Goal: Check status: Check status

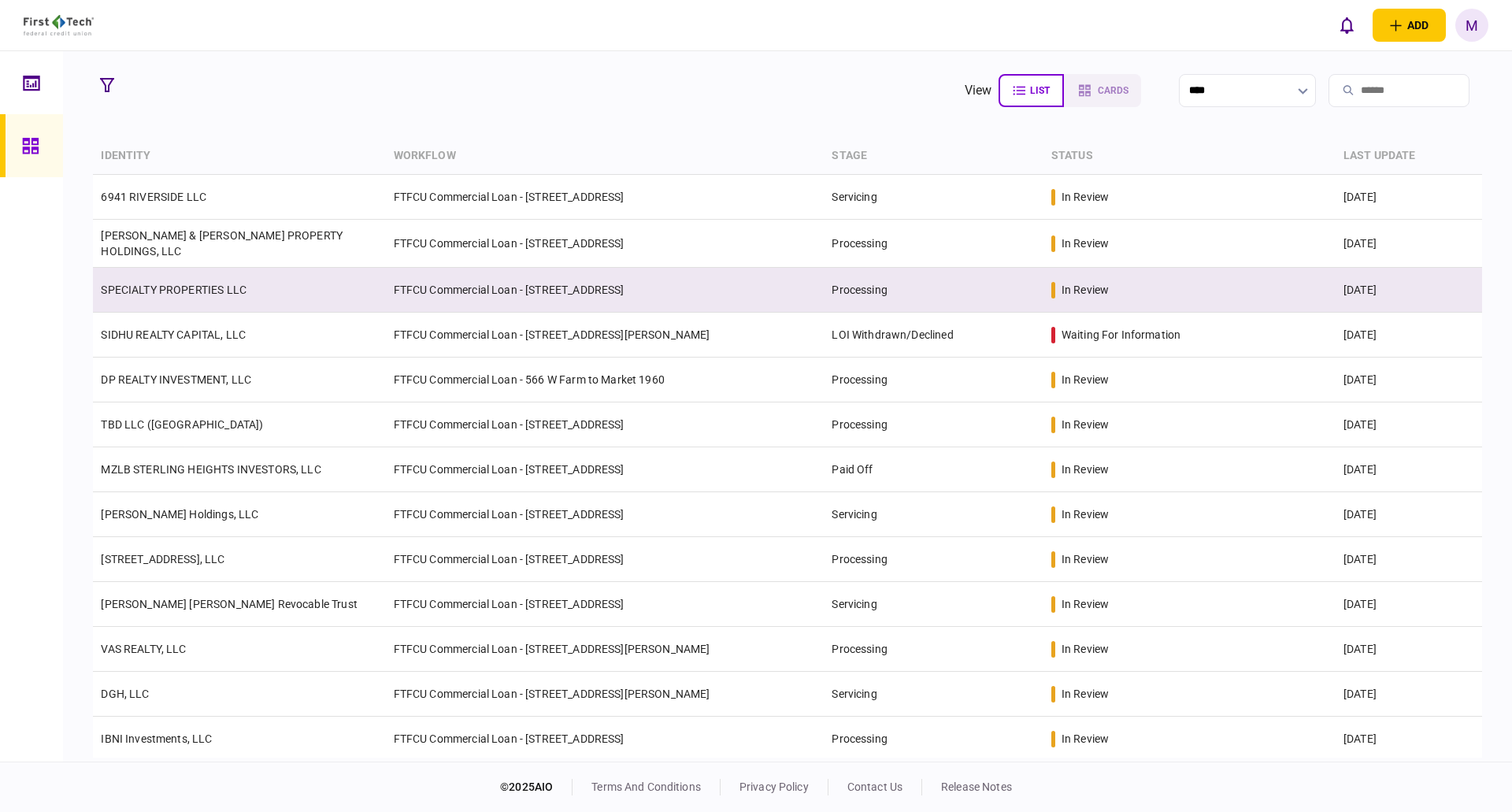
click at [238, 294] on td "SPECIALTY PROPERTIES LLC" at bounding box center [238, 290] width 293 height 45
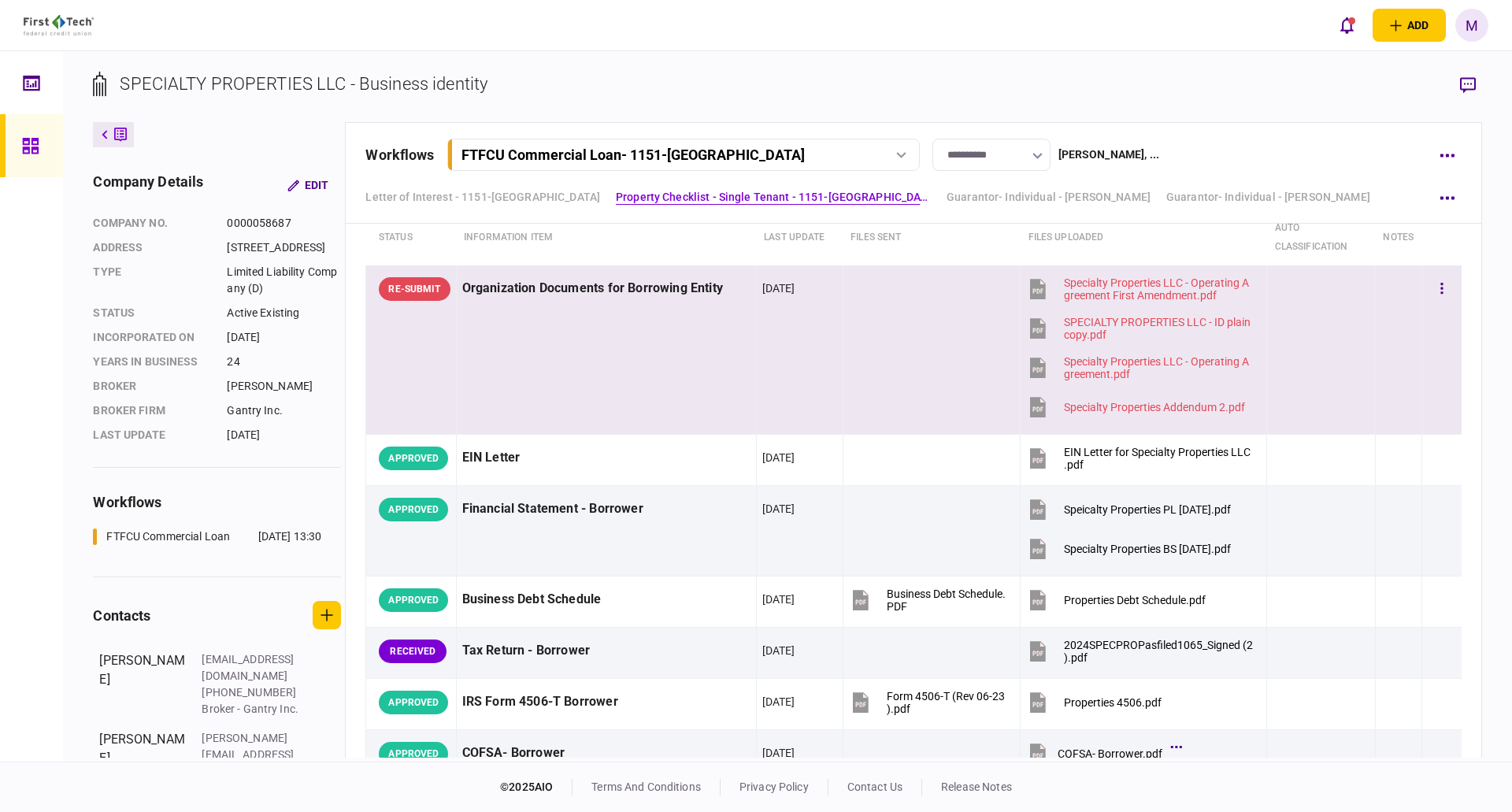
scroll to position [735, 0]
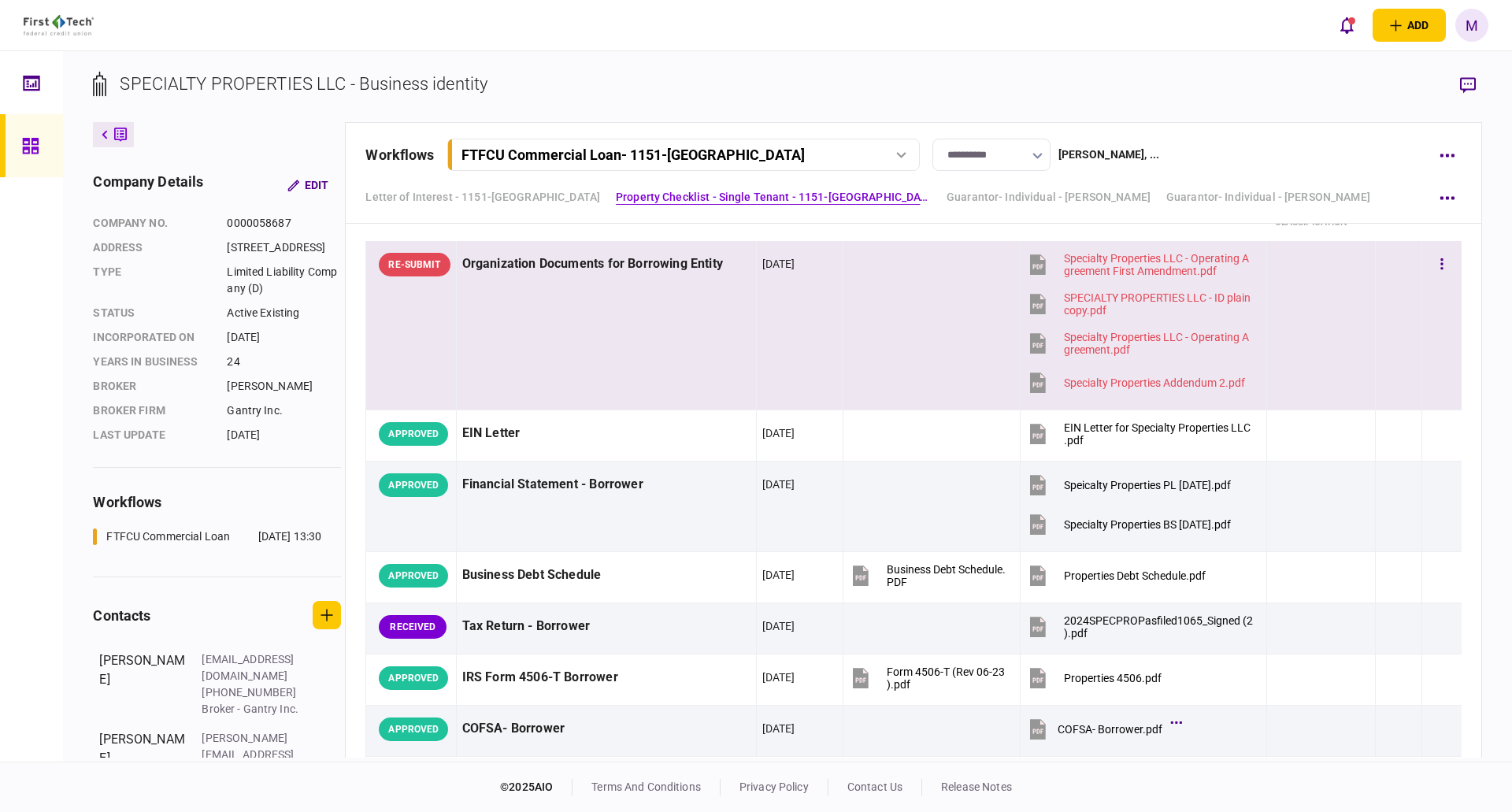
click at [728, 366] on td "Organization Documents for Borrowing Entity" at bounding box center [605, 325] width 300 height 169
click at [1471, 81] on icon "button" at bounding box center [1469, 85] width 15 height 16
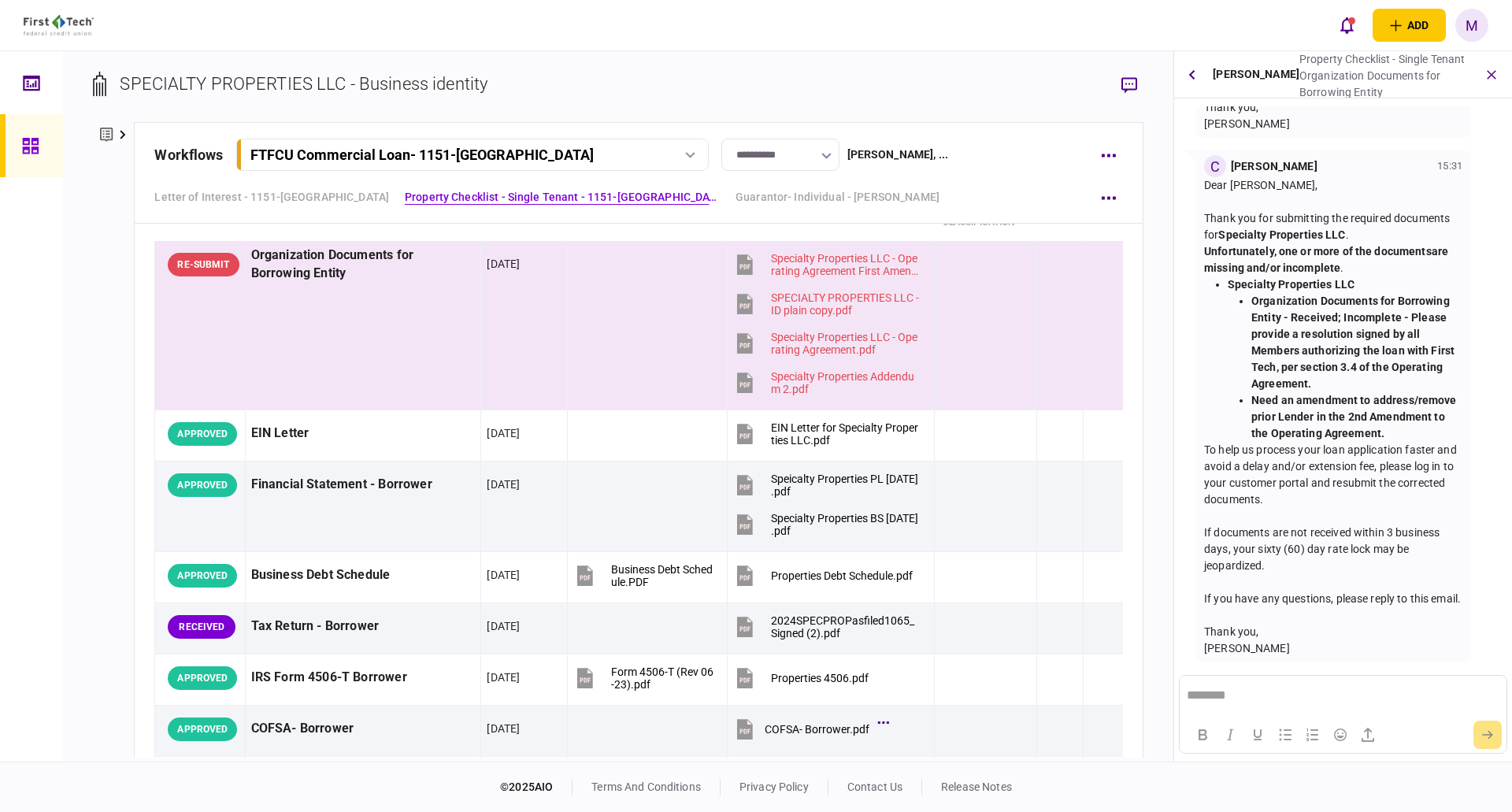
scroll to position [486, 0]
click at [77, 362] on div "**********" at bounding box center [618, 406] width 1110 height 711
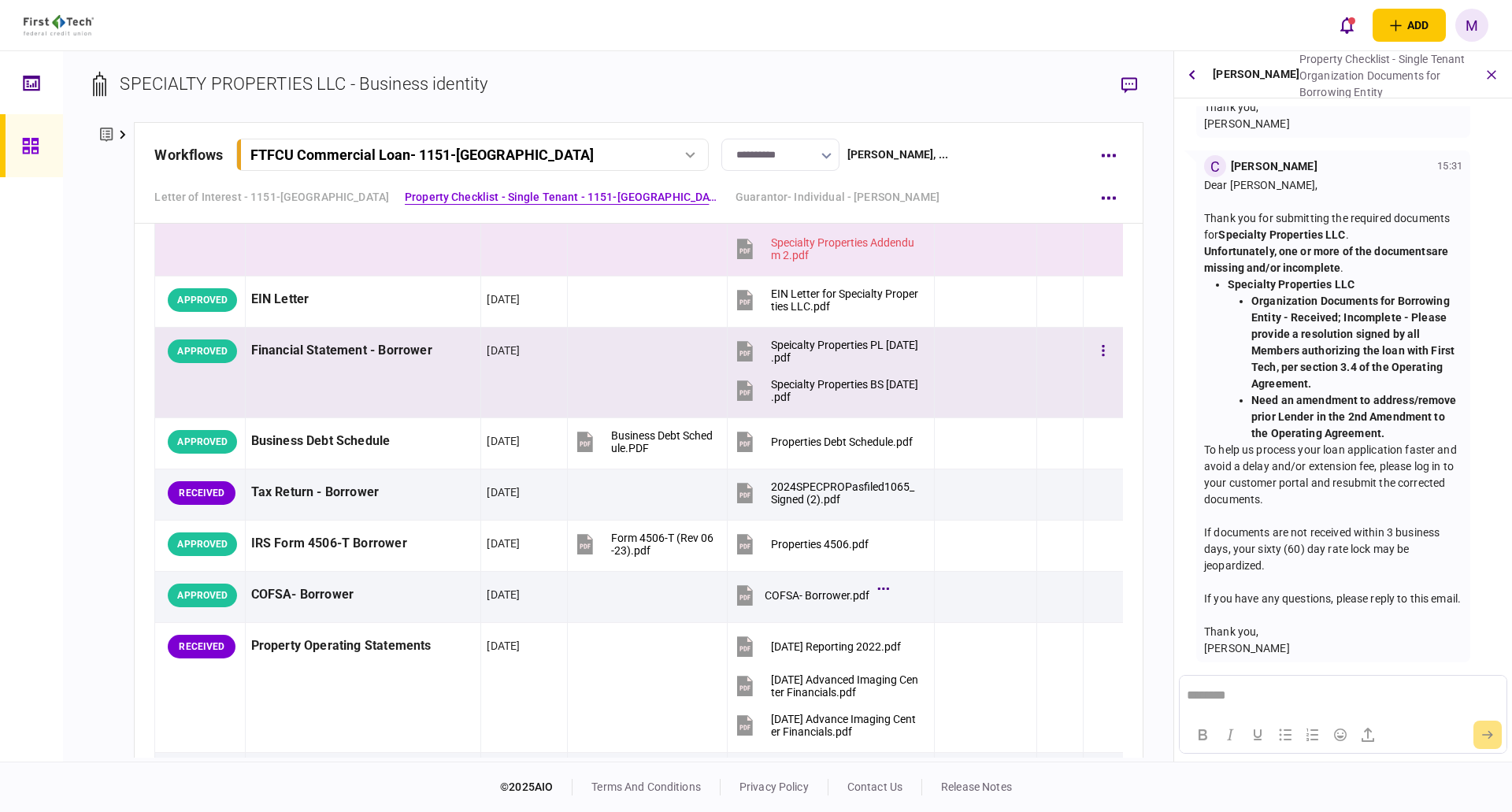
scroll to position [938, 0]
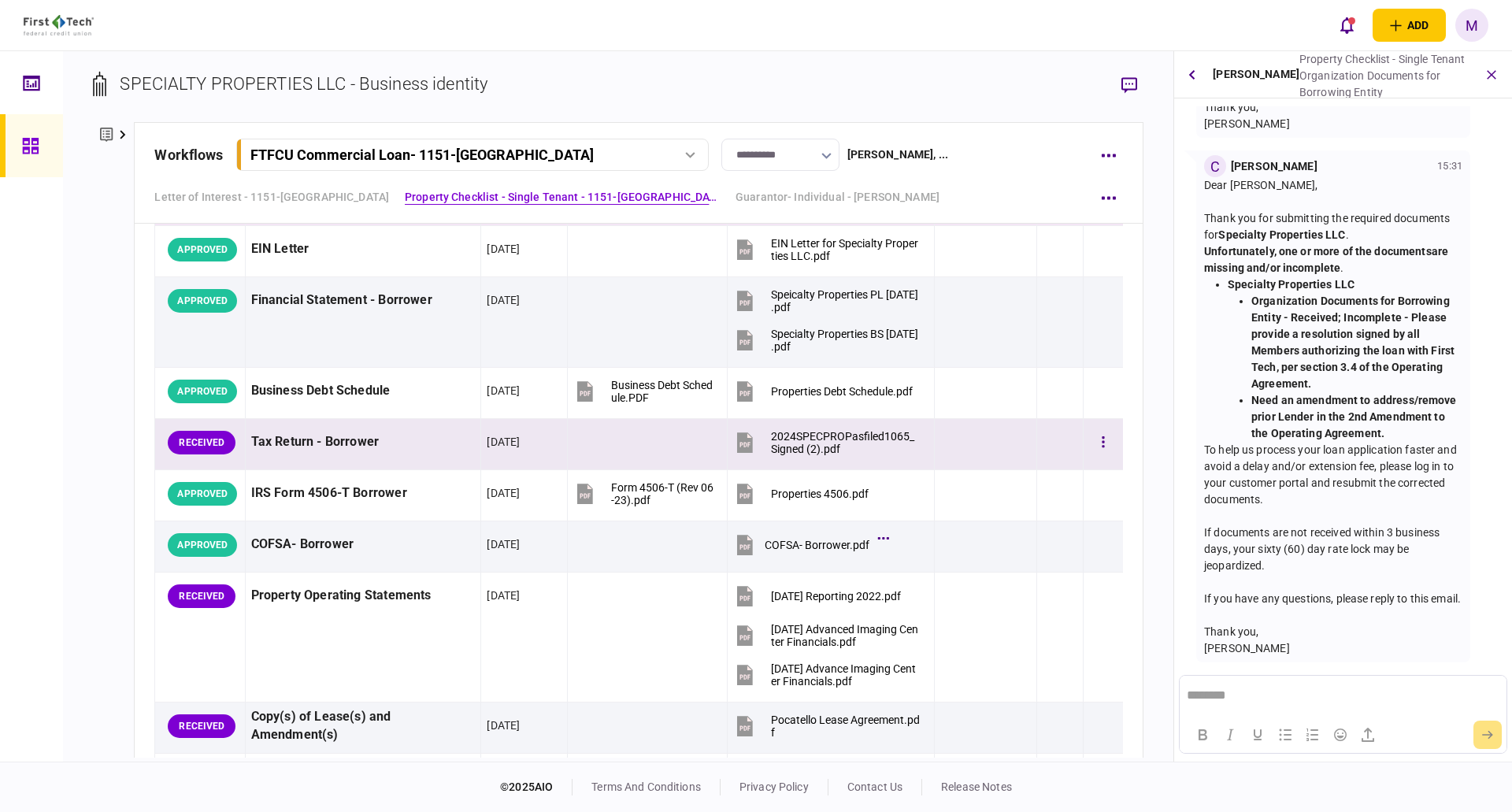
drag, startPoint x: 680, startPoint y: 449, endPoint x: 661, endPoint y: 451, distance: 19.1
click at [680, 450] on td at bounding box center [648, 444] width 160 height 51
click at [1191, 83] on button "button" at bounding box center [1192, 74] width 23 height 28
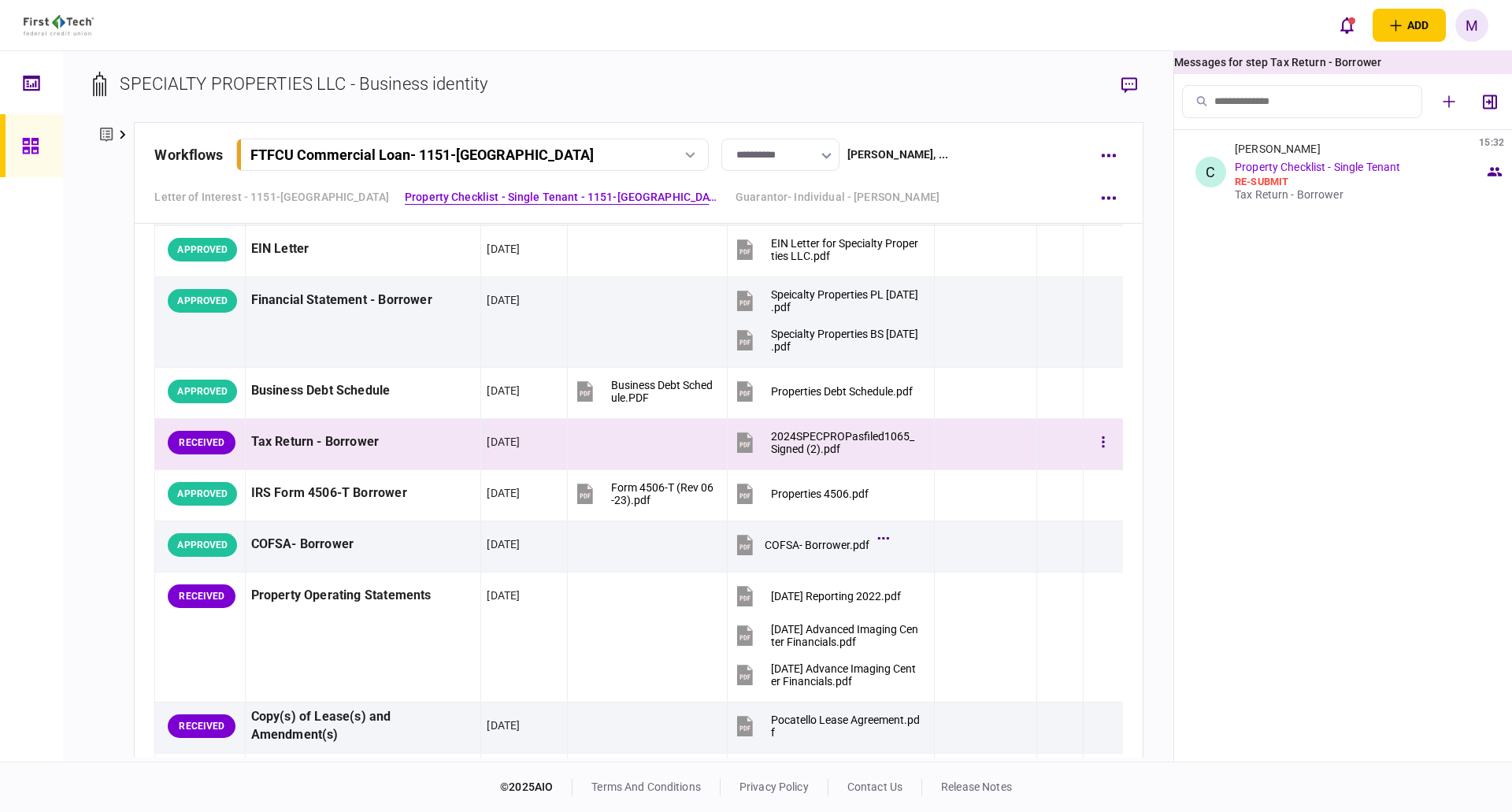
click at [973, 443] on div at bounding box center [986, 442] width 91 height 36
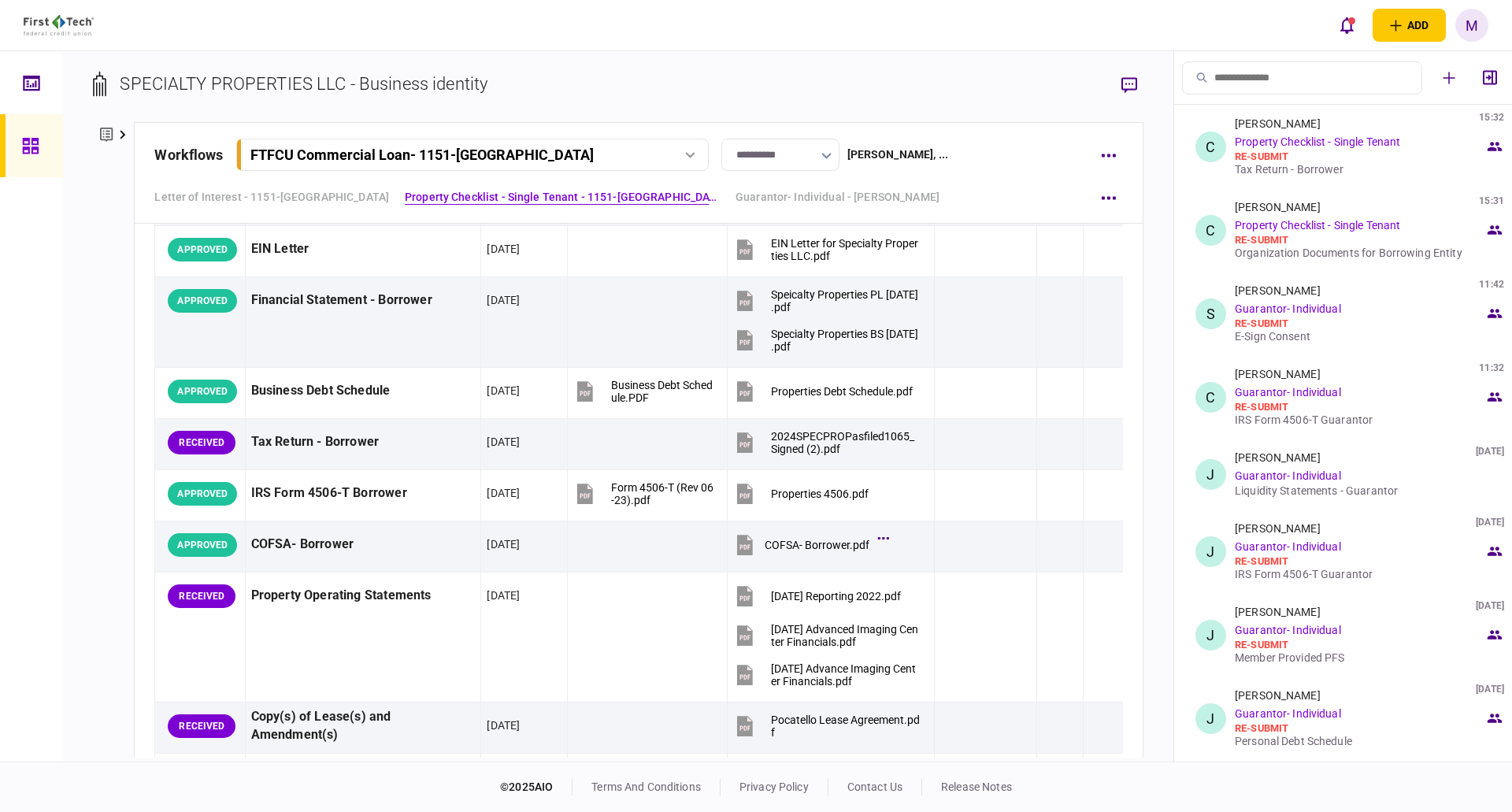
drag, startPoint x: 978, startPoint y: 442, endPoint x: 1305, endPoint y: 299, distance: 356.9
click at [978, 442] on div at bounding box center [986, 442] width 91 height 36
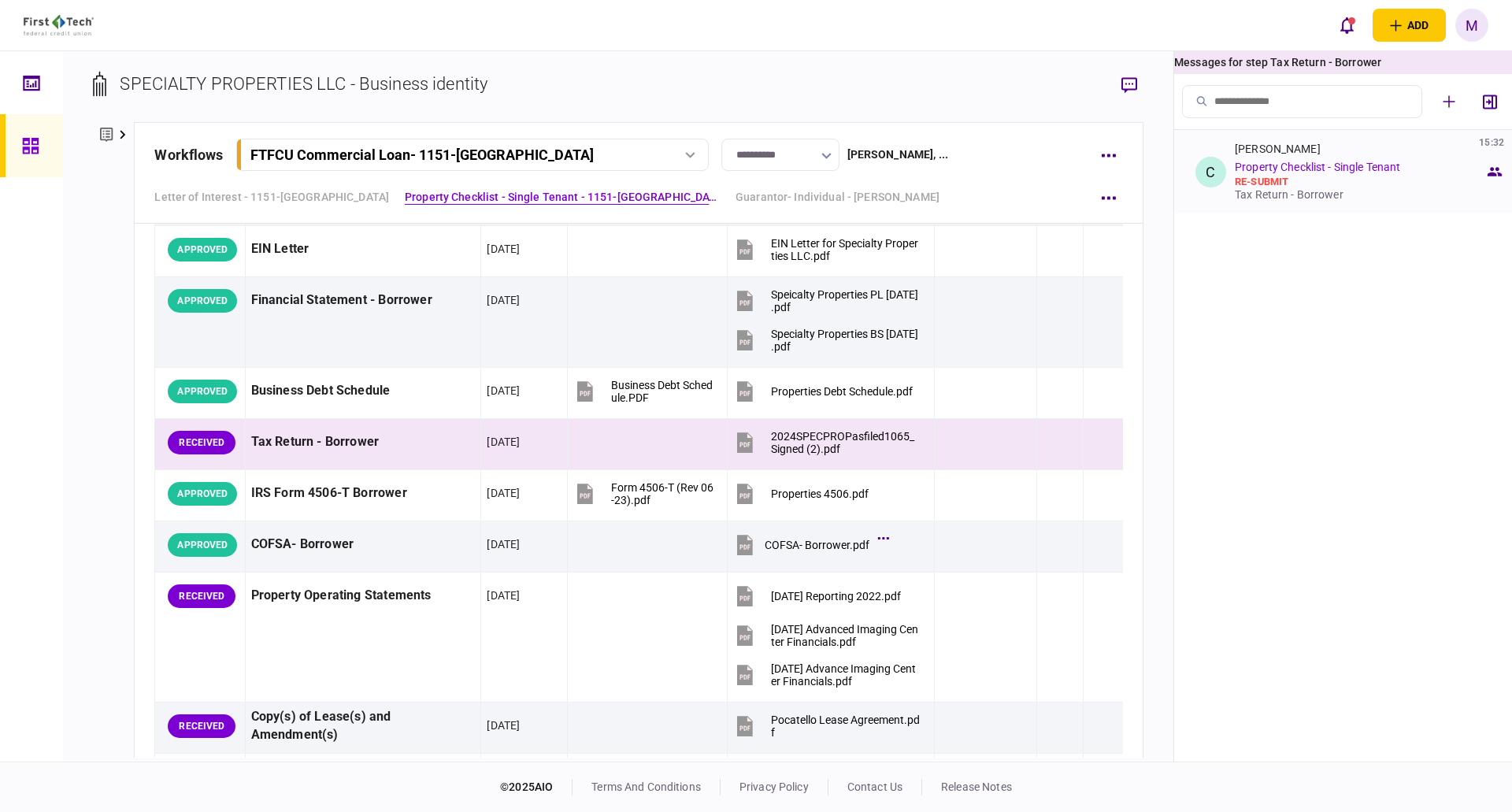
click at [1299, 165] on link "Property Checklist - Single Tenant" at bounding box center [1317, 166] width 165 height 13
click at [1327, 199] on div "Tax Return - Borrower" at bounding box center [1359, 194] width 250 height 13
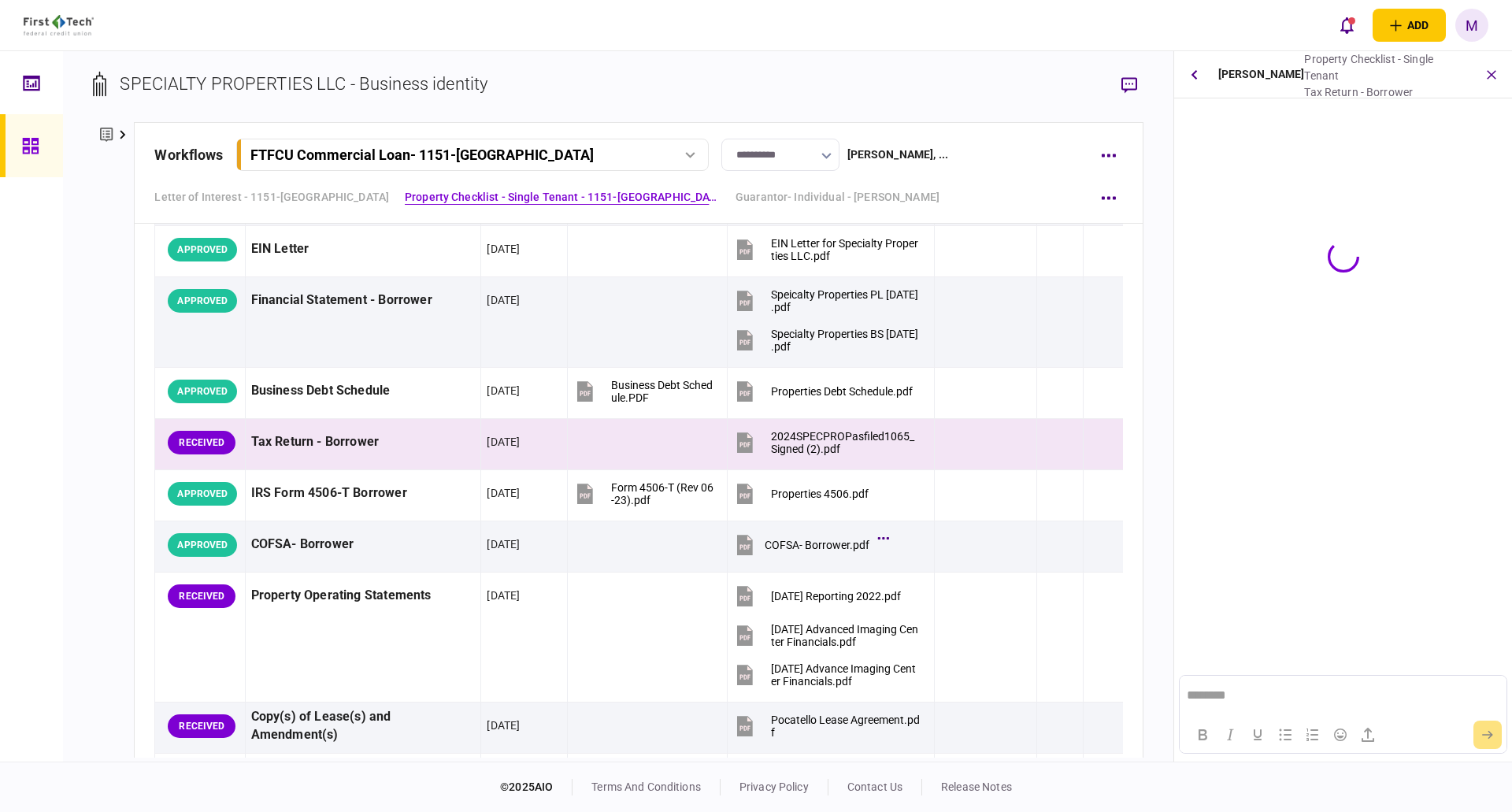
scroll to position [0, 0]
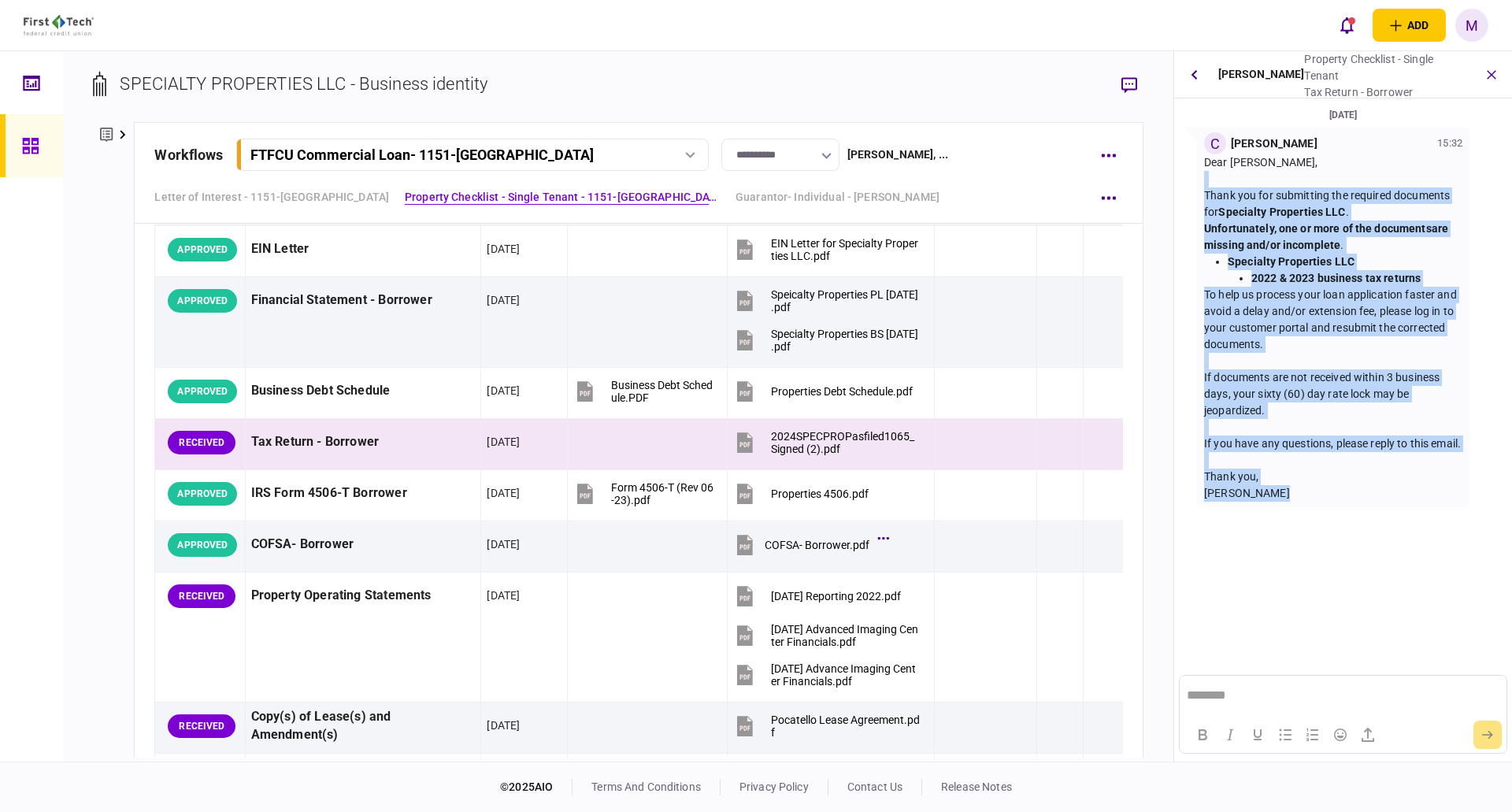
drag, startPoint x: 1259, startPoint y: 509, endPoint x: 1203, endPoint y: 172, distance: 341.6
click at [1203, 172] on div "C [PERSON_NAME] 15:32 Dear [PERSON_NAME], Thank you for submitting the required…" at bounding box center [1333, 317] width 274 height 379
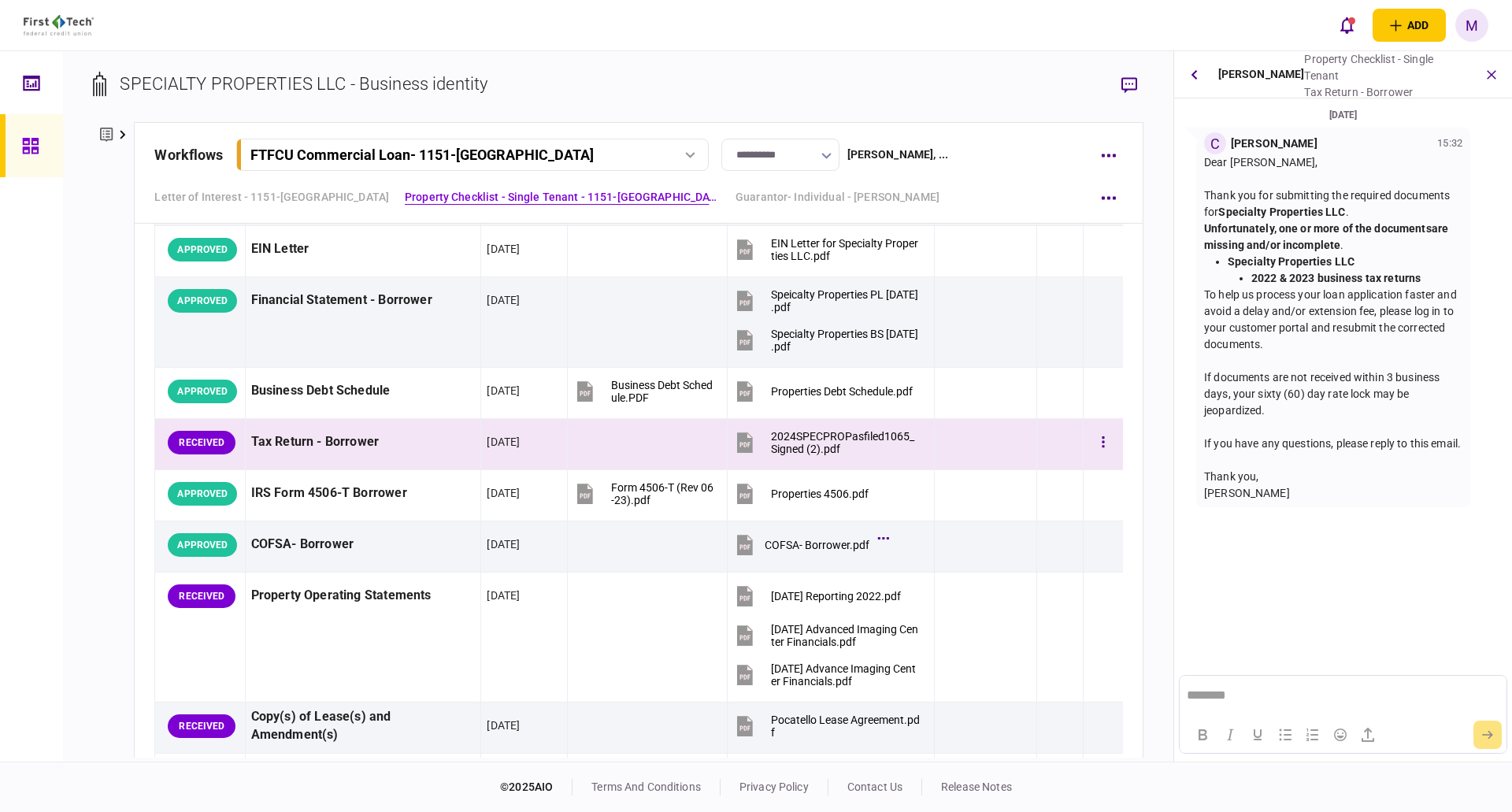
click at [355, 455] on div "Tax Return - Borrower" at bounding box center [363, 442] width 225 height 36
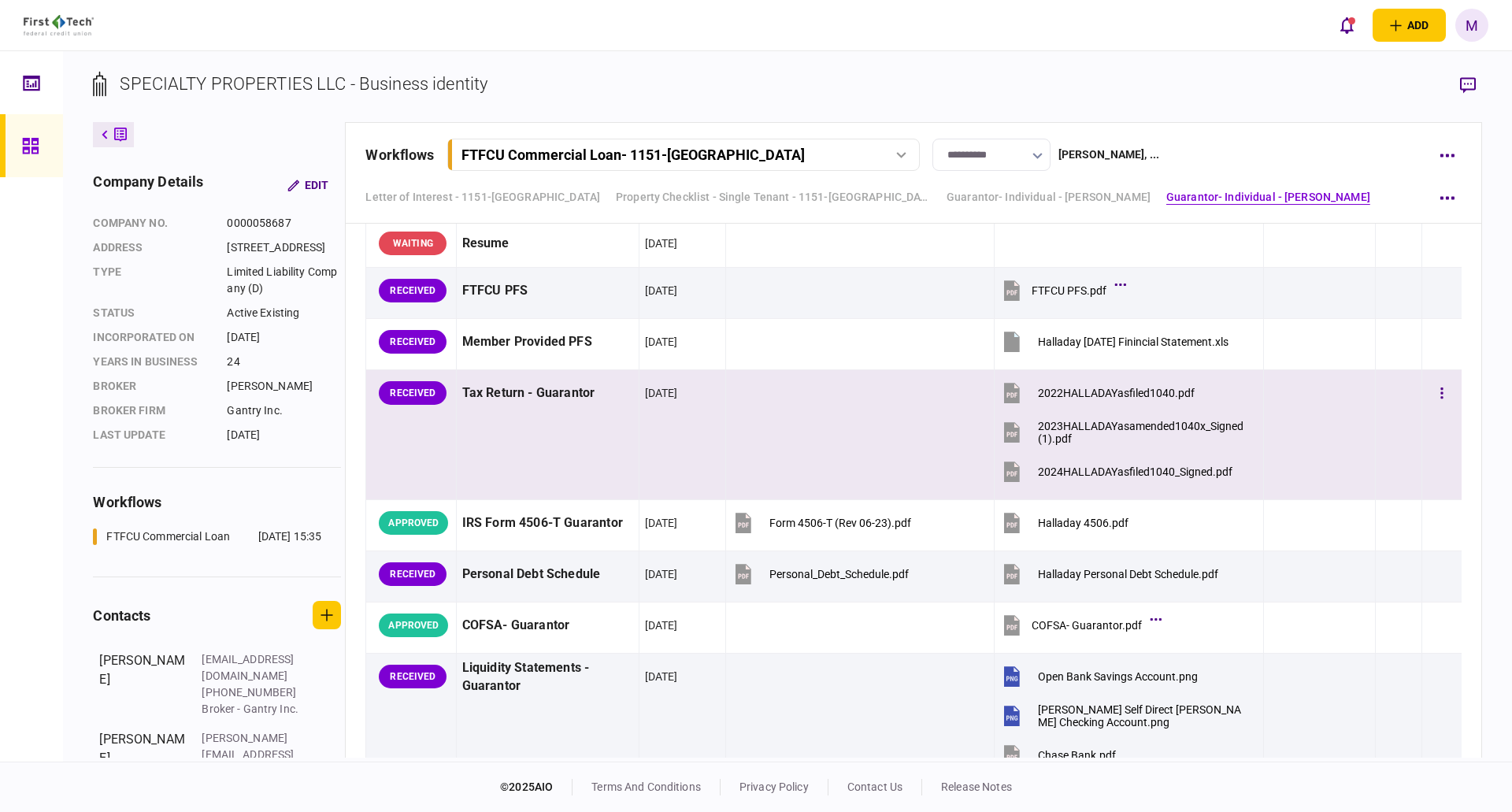
scroll to position [2423, 0]
